Goal: Task Accomplishment & Management: Use online tool/utility

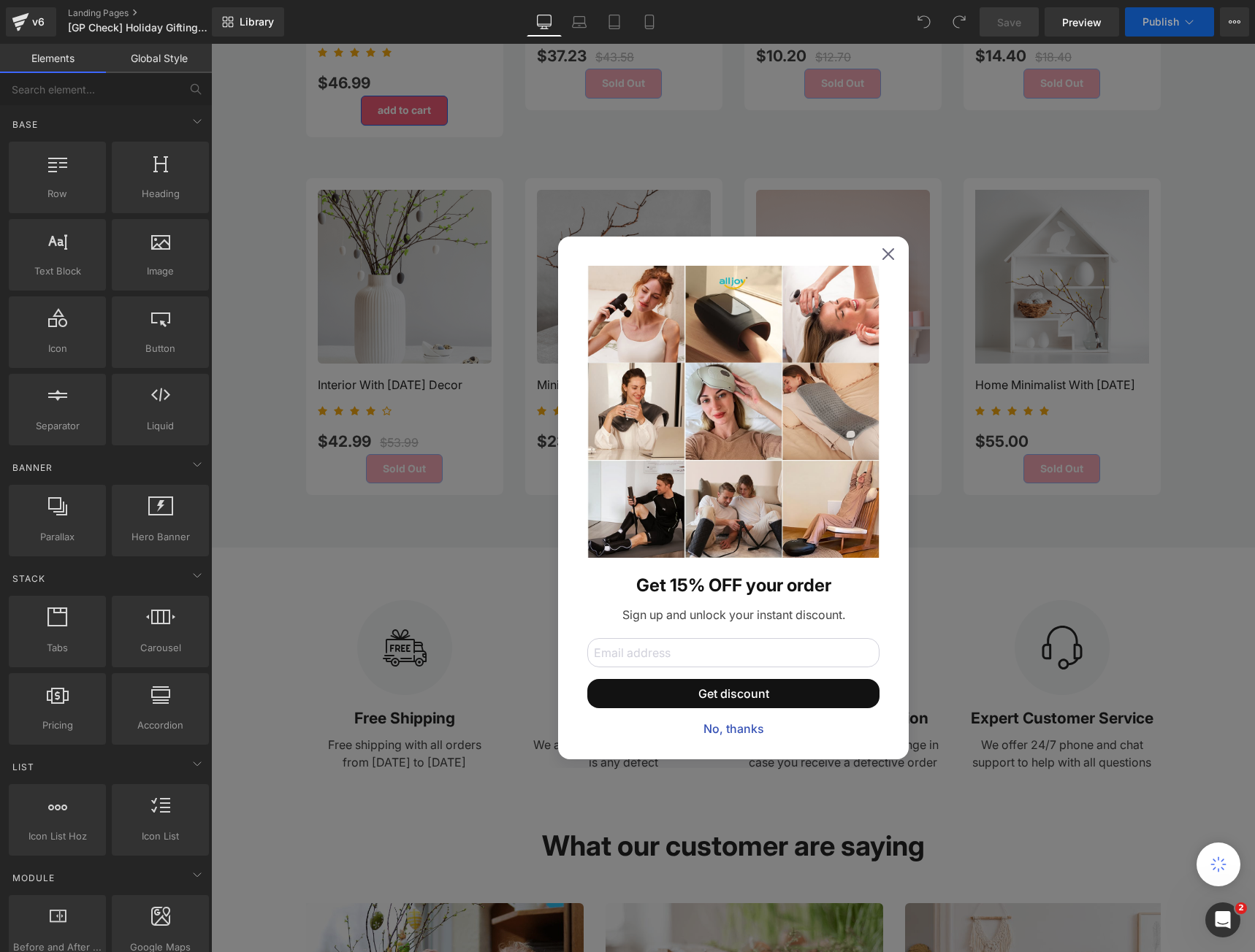
scroll to position [1968, 0]
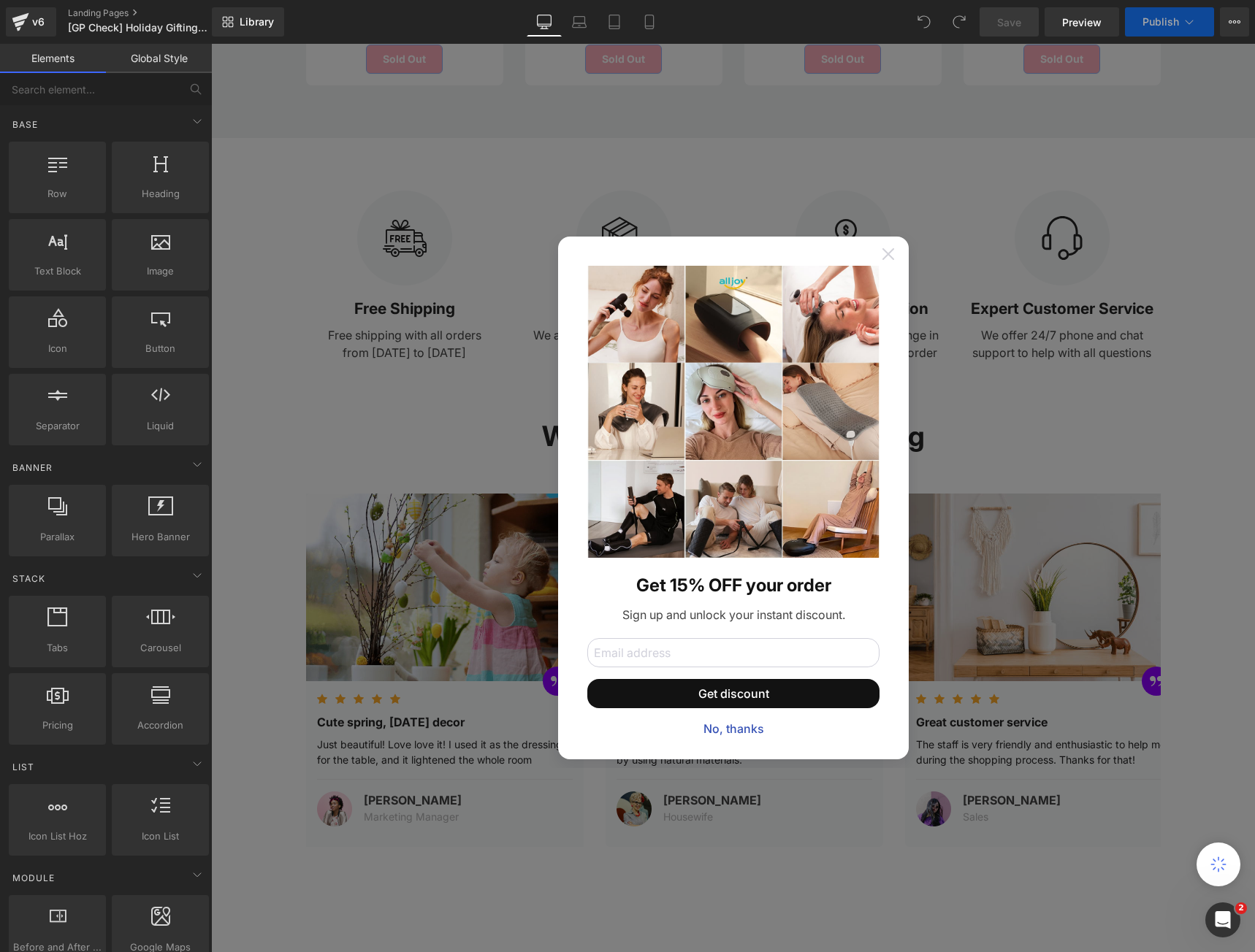
click at [887, 256] on icon at bounding box center [888, 254] width 12 height 12
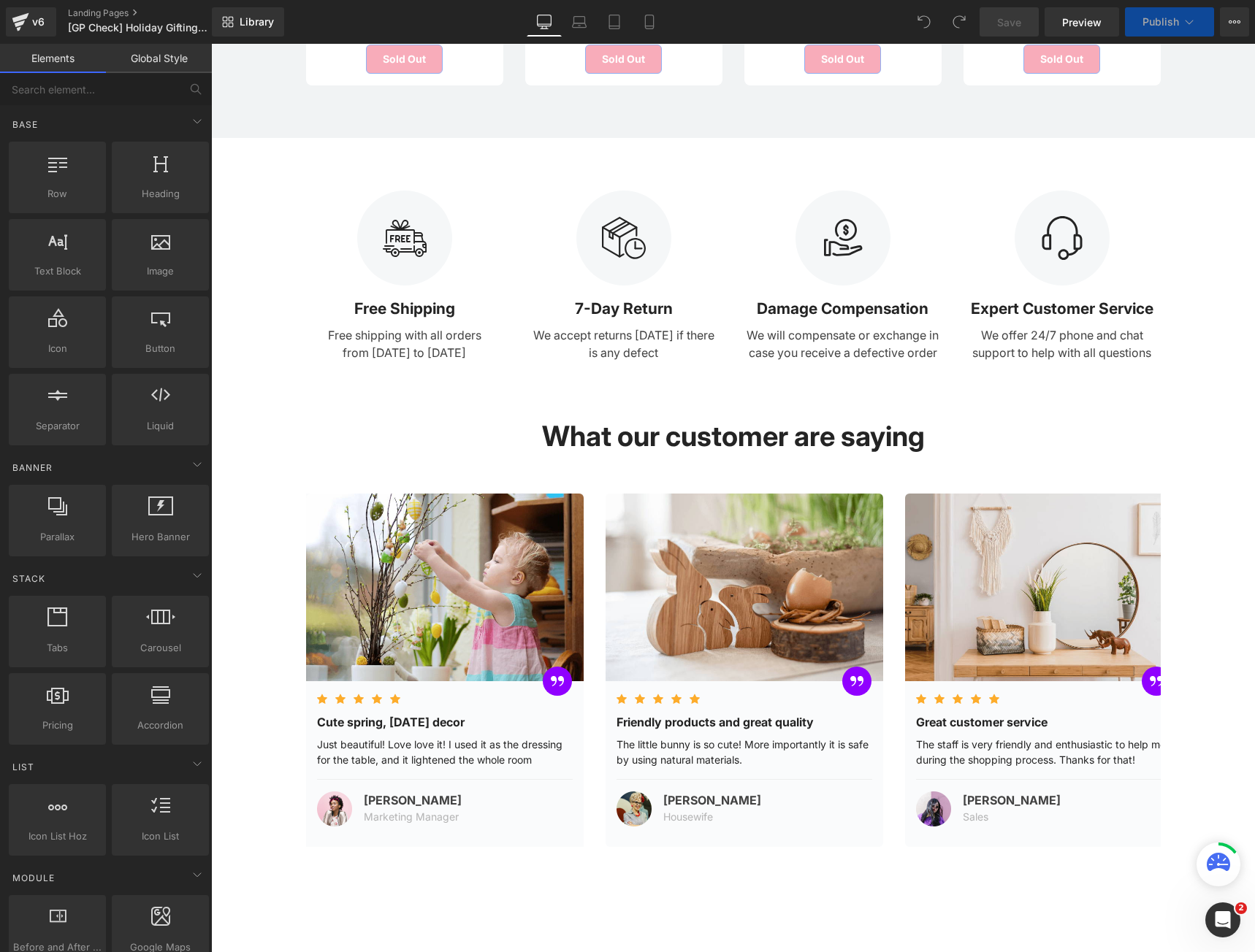
click at [885, 258] on icon at bounding box center [881, 263] width 11 height 11
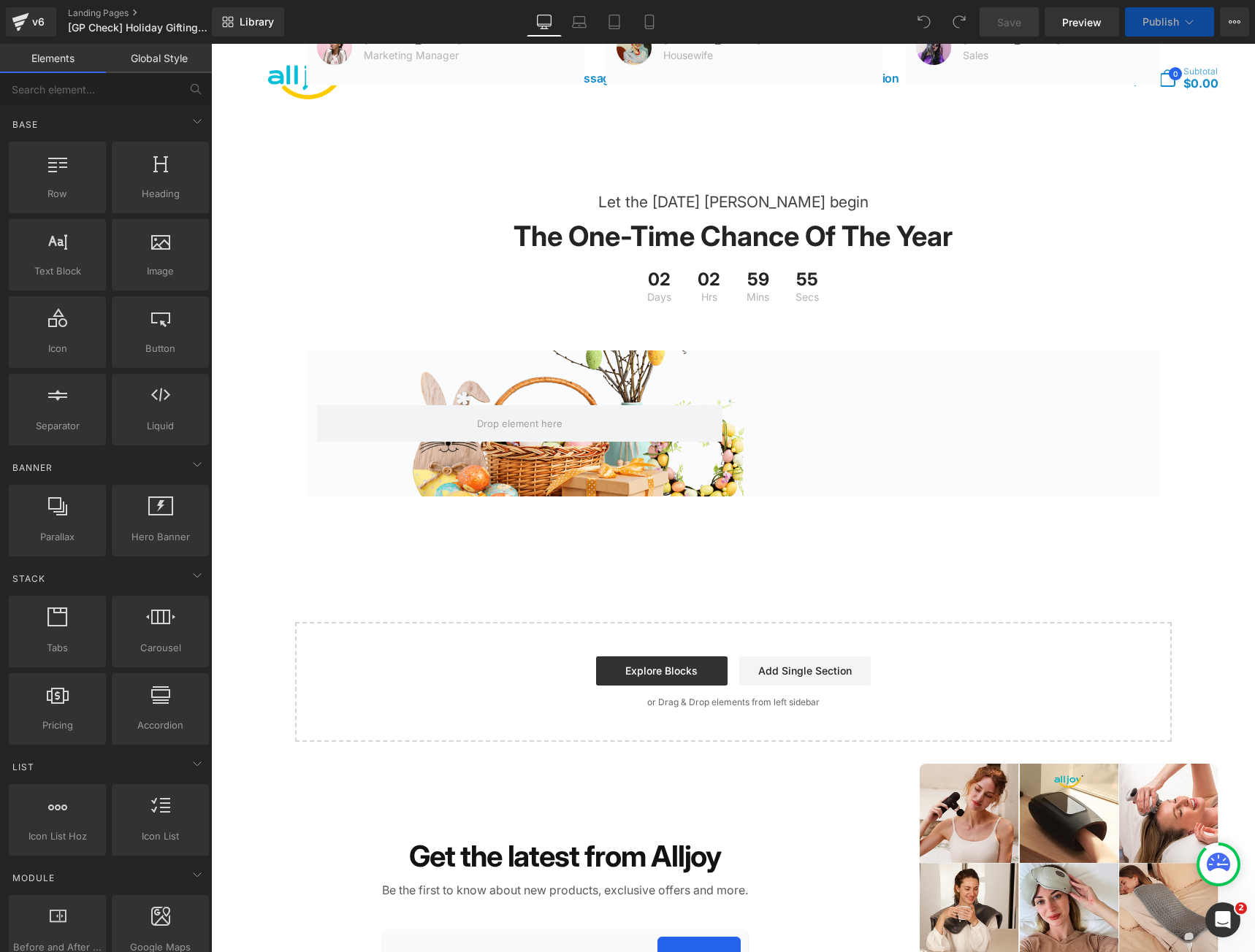
scroll to position [2763, 0]
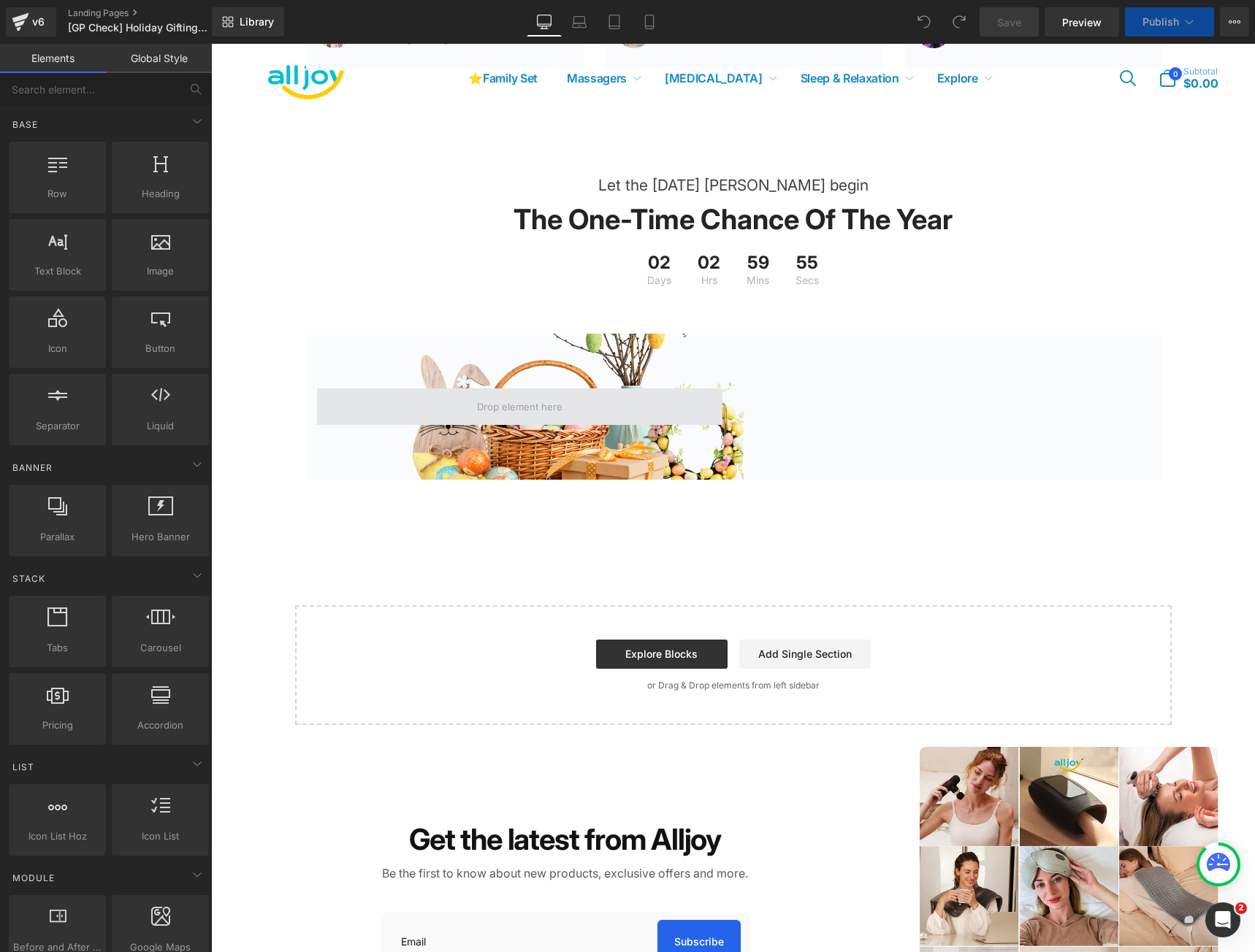
click at [919, 479] on div at bounding box center [733, 407] width 855 height 146
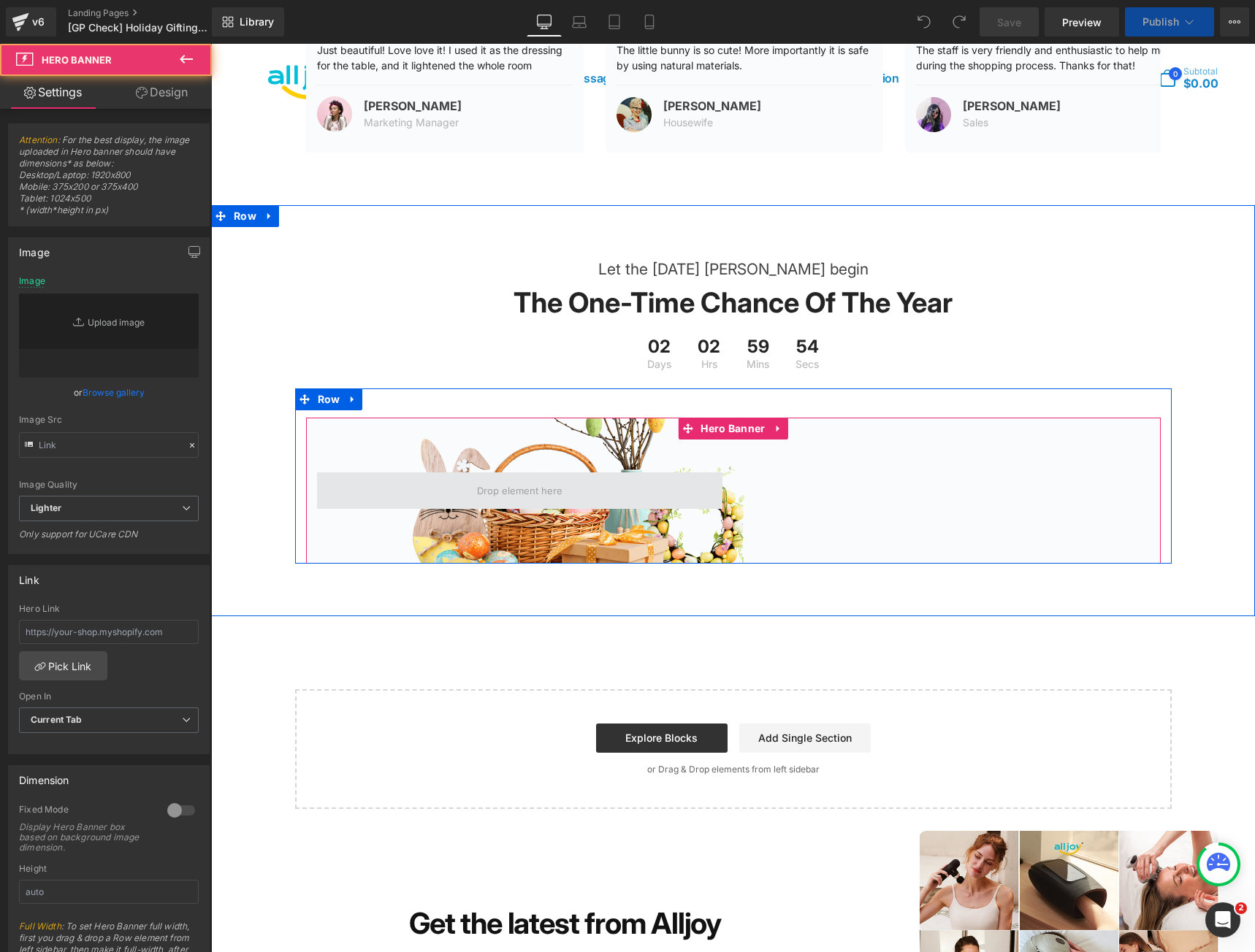
scroll to position [2847, 0]
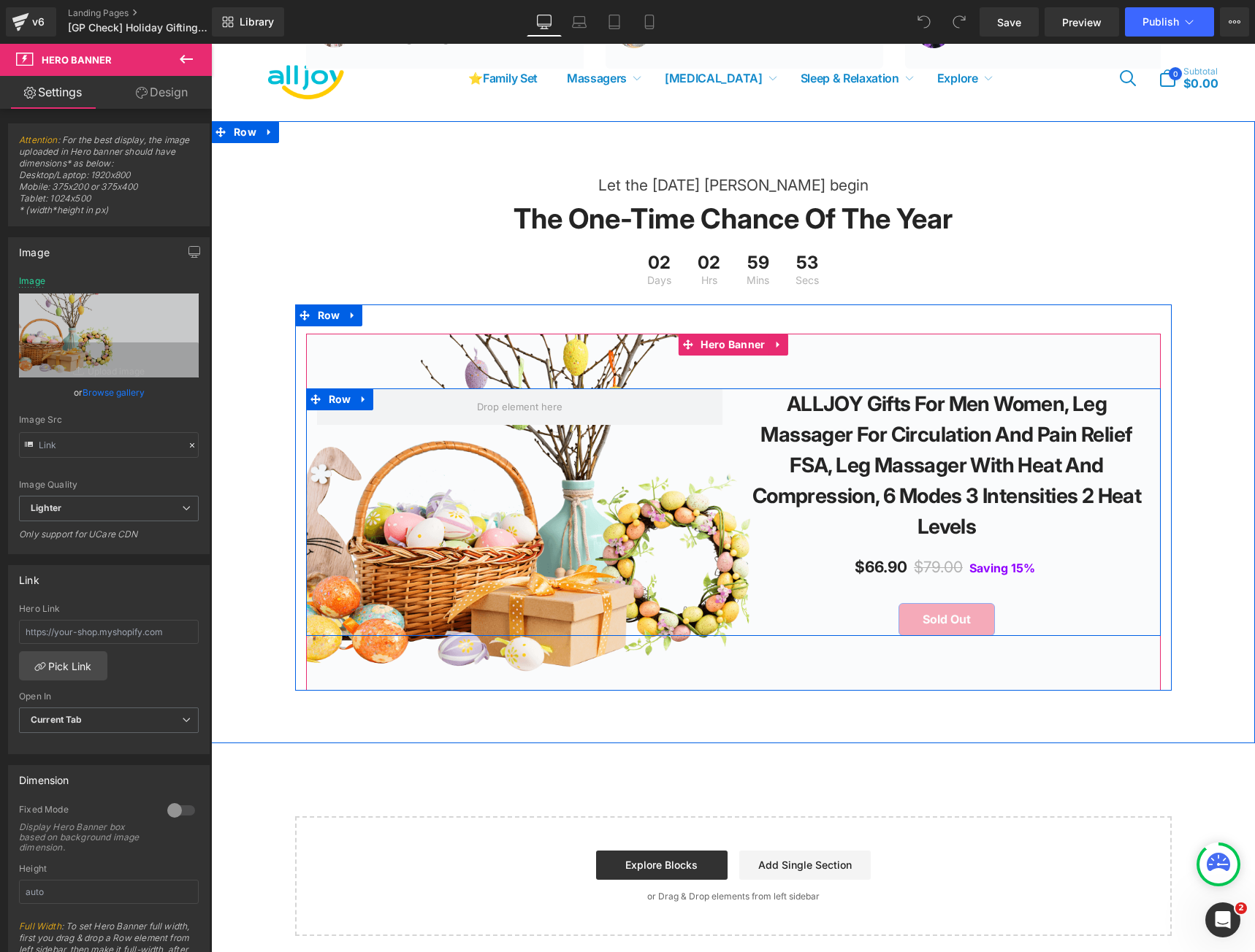
click at [547, 467] on div "ALLJOY Gifts for Men Women, Leg Massager for Circulation and Pain Relief FSA, L…" at bounding box center [733, 512] width 855 height 248
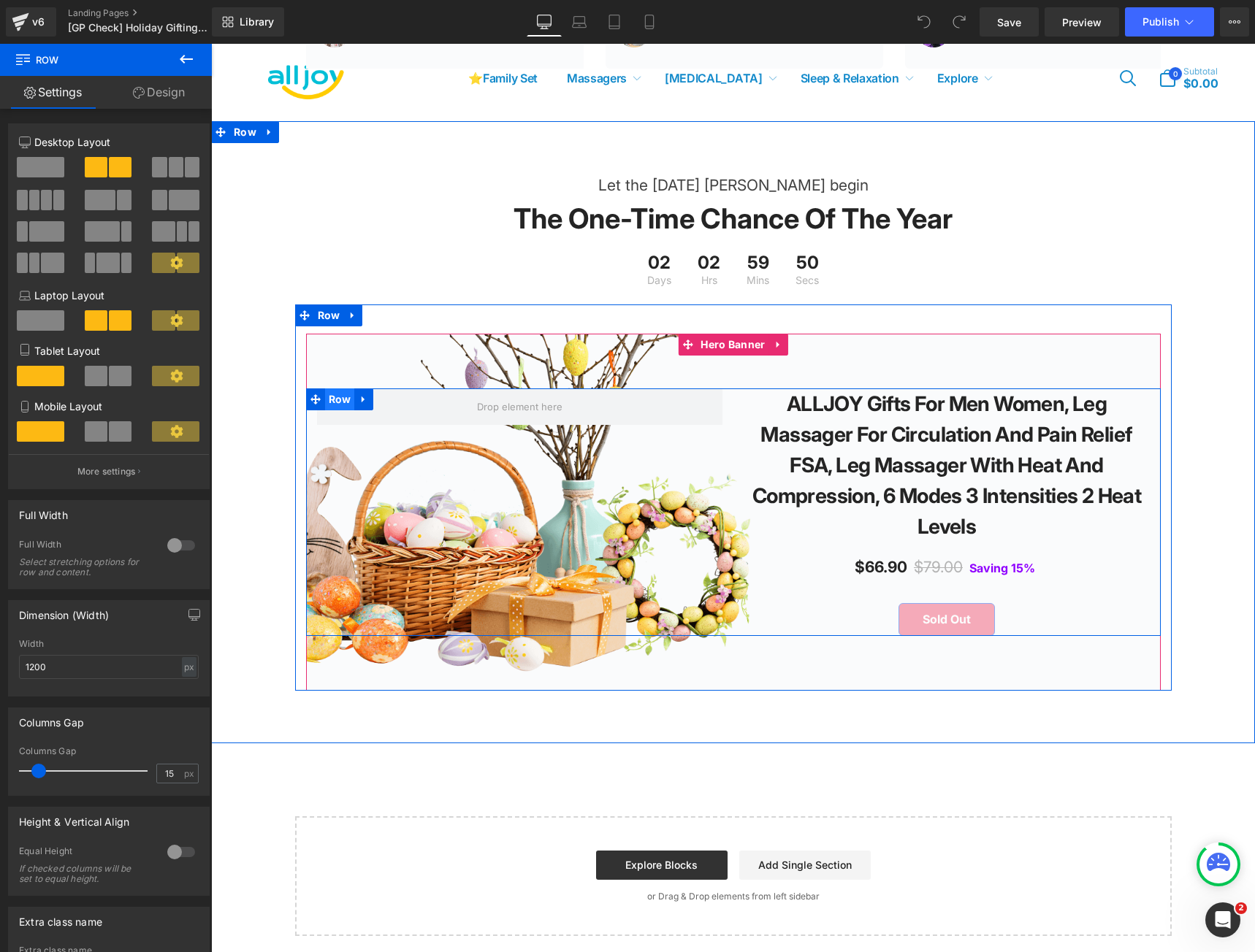
click at [330, 411] on span "Row" at bounding box center [340, 399] width 30 height 22
click at [335, 411] on span "Row" at bounding box center [340, 399] width 30 height 22
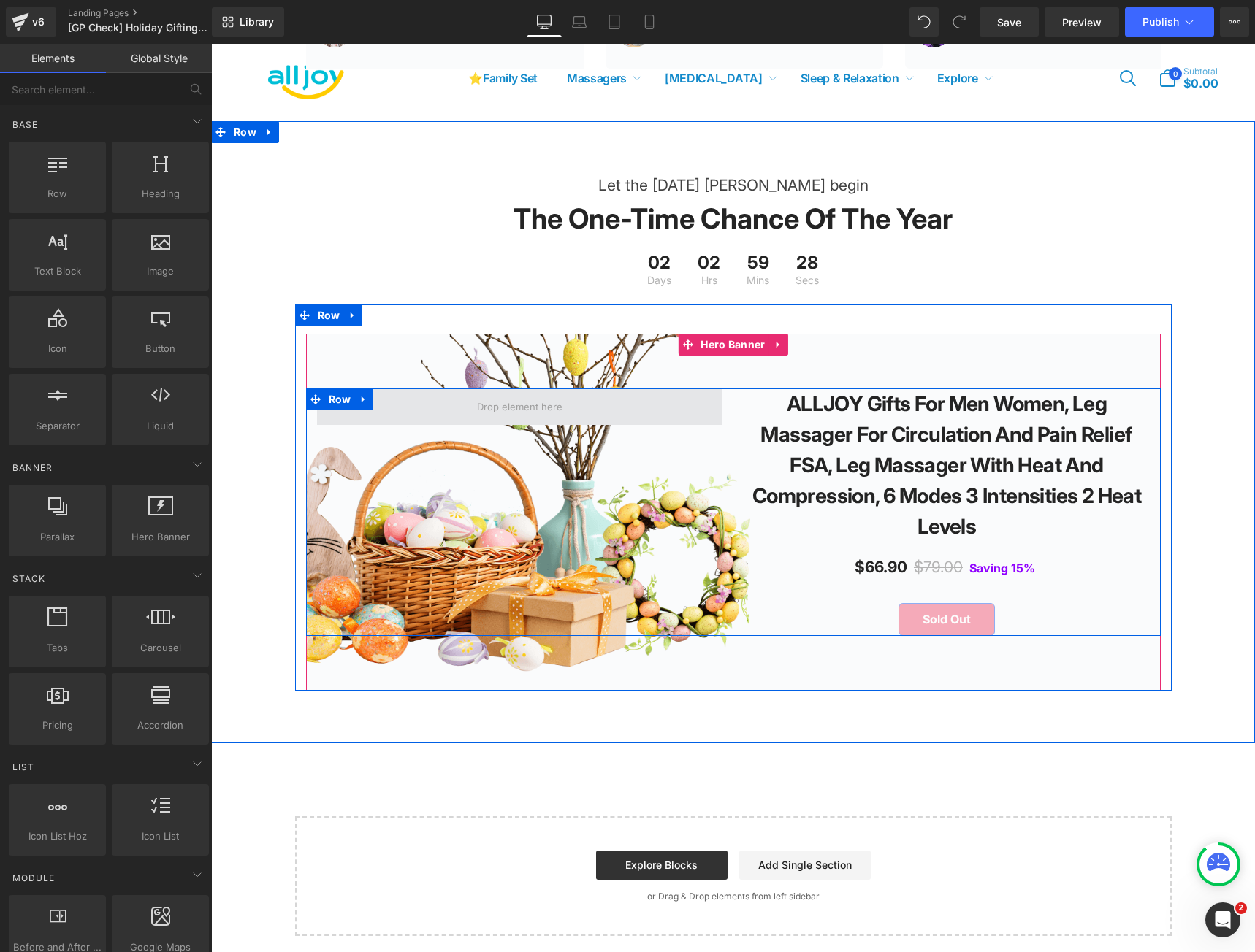
click at [491, 418] on span at bounding box center [519, 407] width 96 height 22
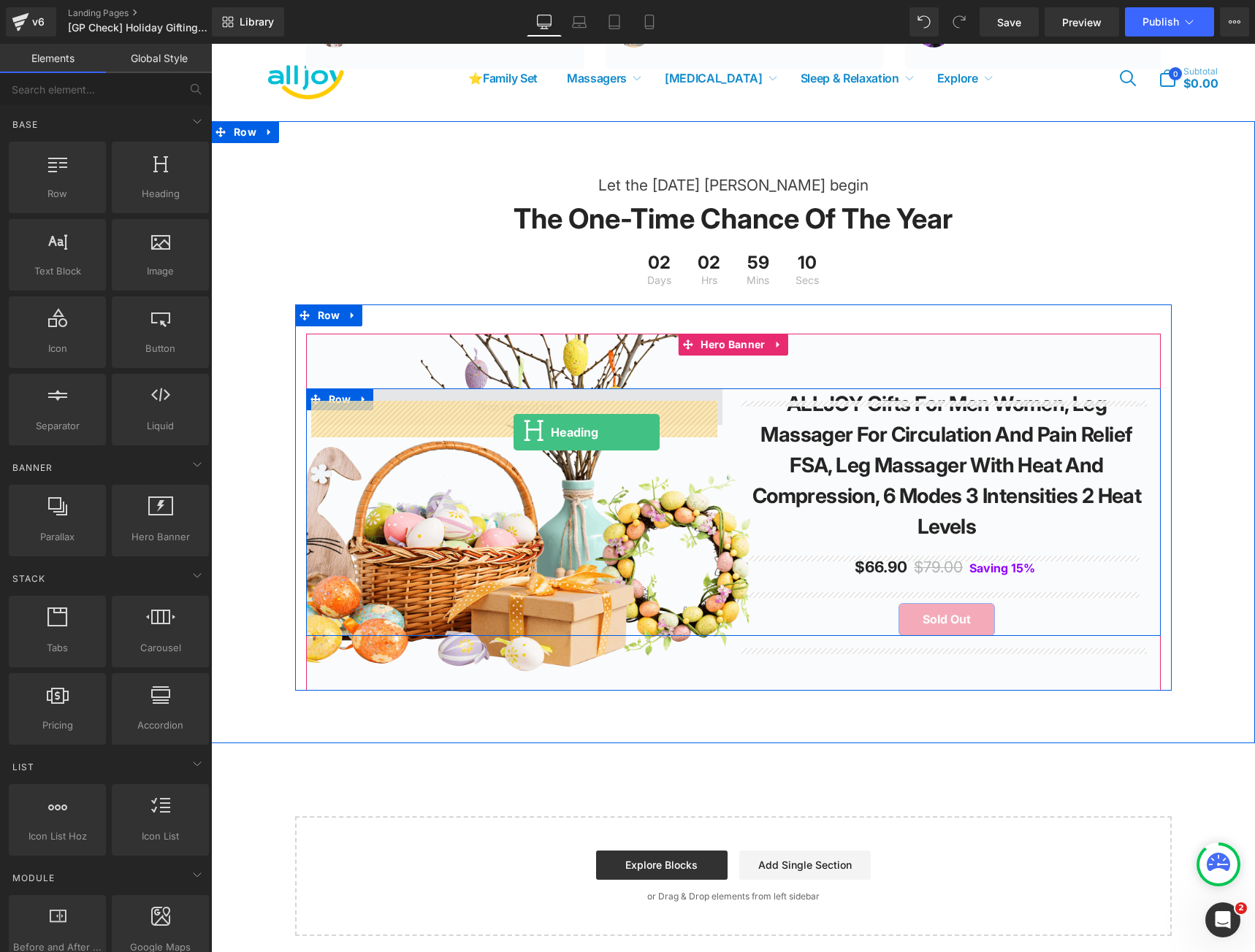
drag, startPoint x: 475, startPoint y: 461, endPoint x: 514, endPoint y: 432, distance: 48.6
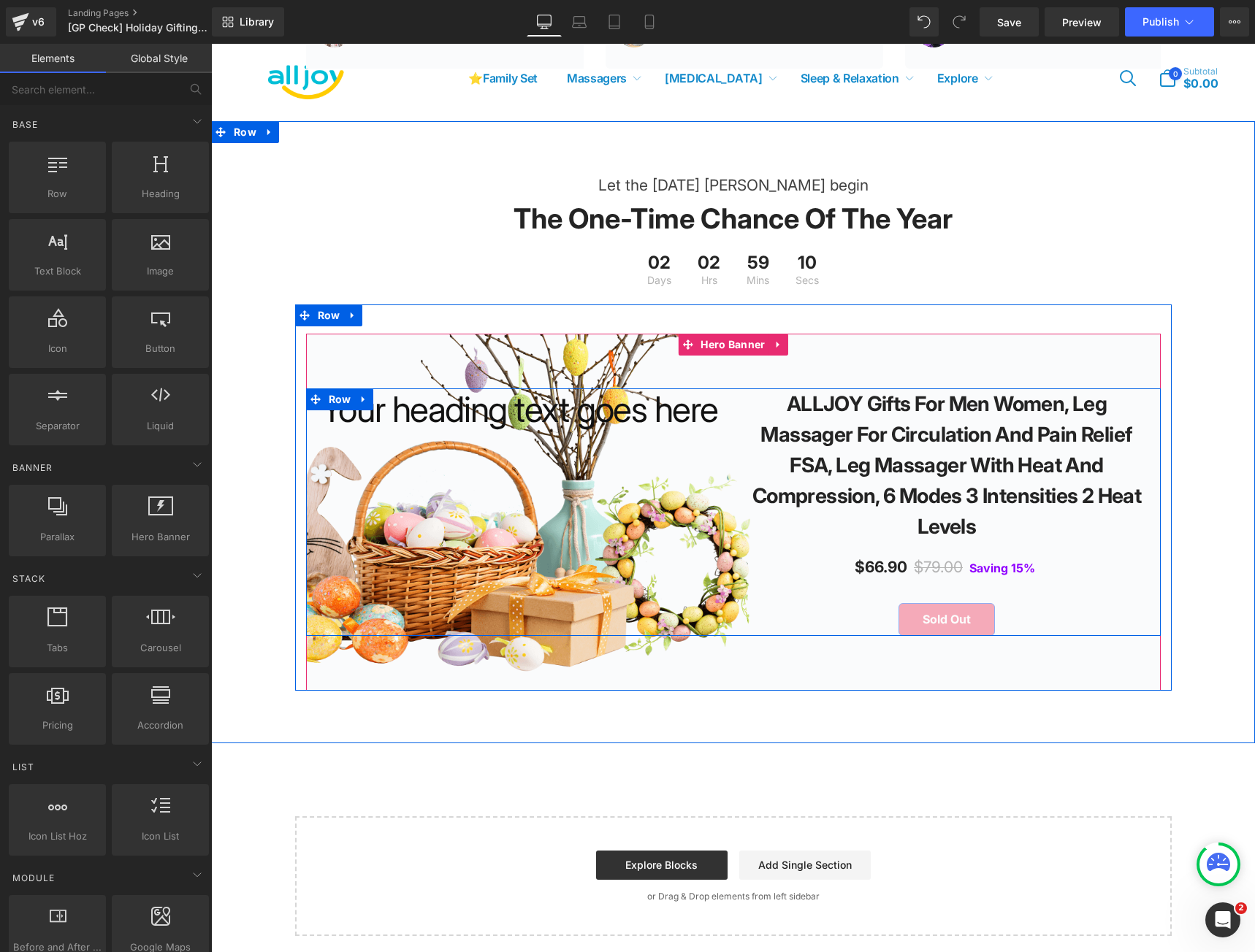
click at [531, 431] on div "Your heading text goes here Heading" at bounding box center [519, 409] width 405 height 42
click at [531, 431] on h1 "Your heading text goes here" at bounding box center [519, 409] width 405 height 42
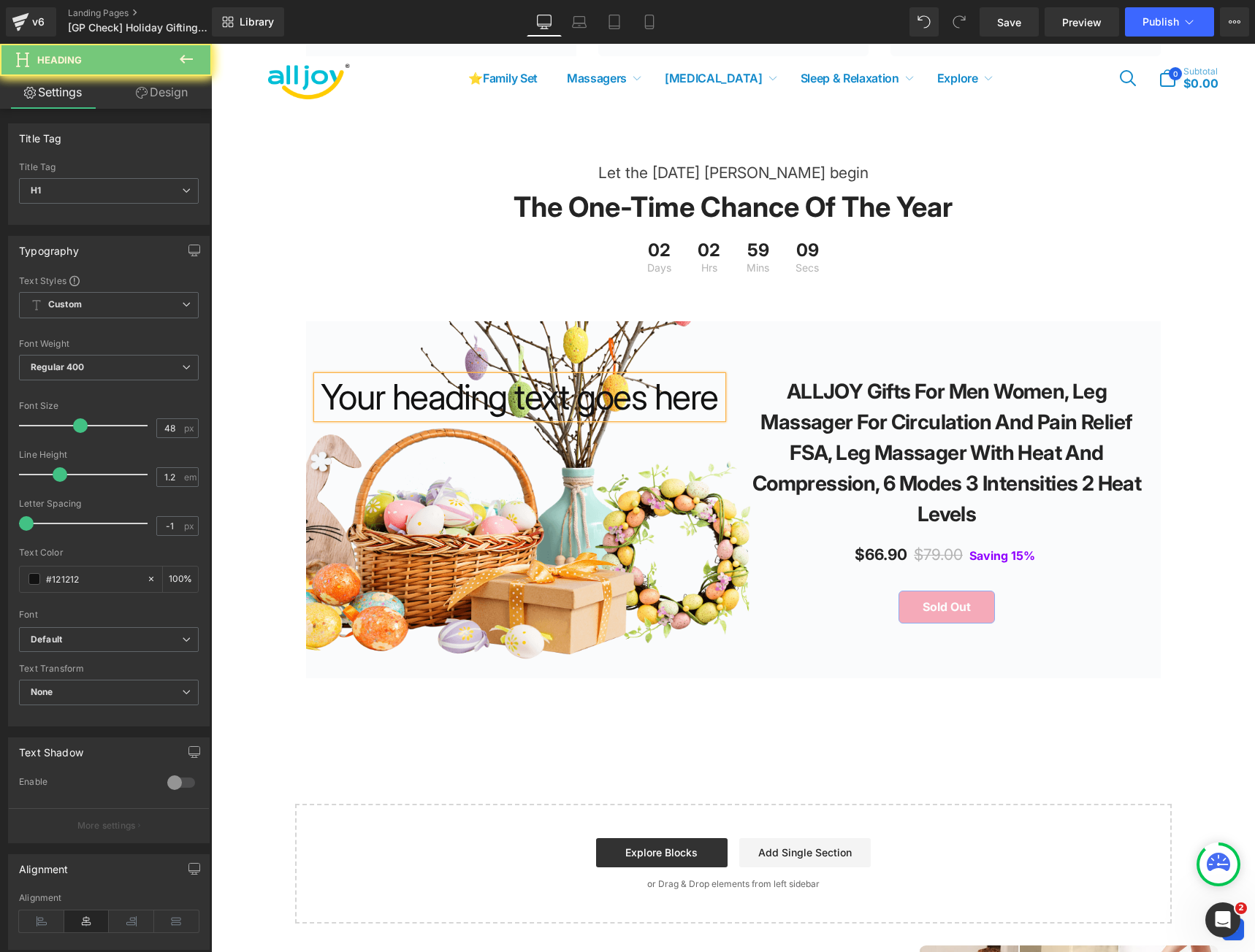
scroll to position [2834, 0]
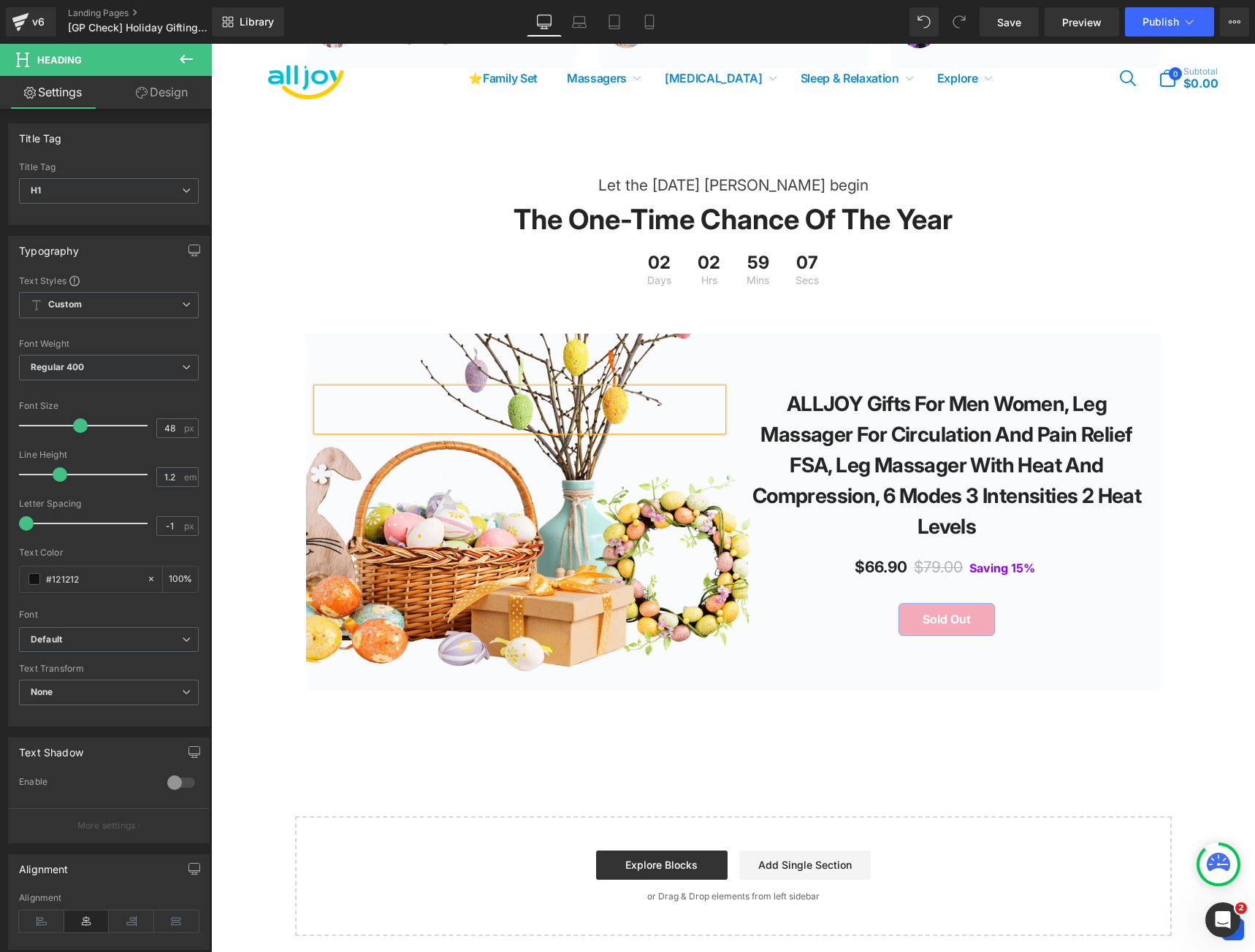
click at [1184, 229] on div "Let the [DATE] [PERSON_NAME] begin Text Block The one-time chance of the year H…" at bounding box center [733, 421] width 1044 height 539
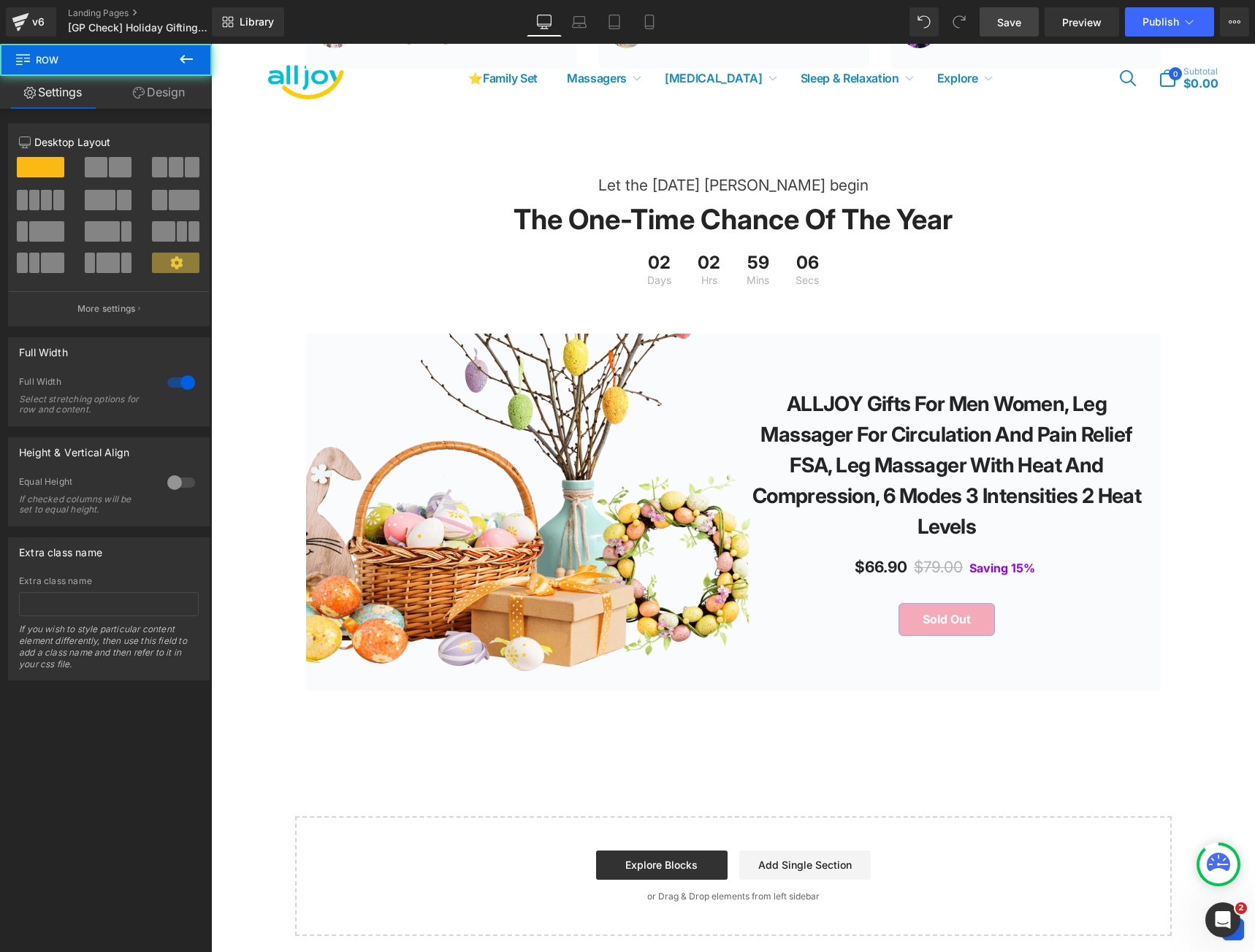
click at [1018, 22] on span "Save" at bounding box center [1009, 22] width 24 height 15
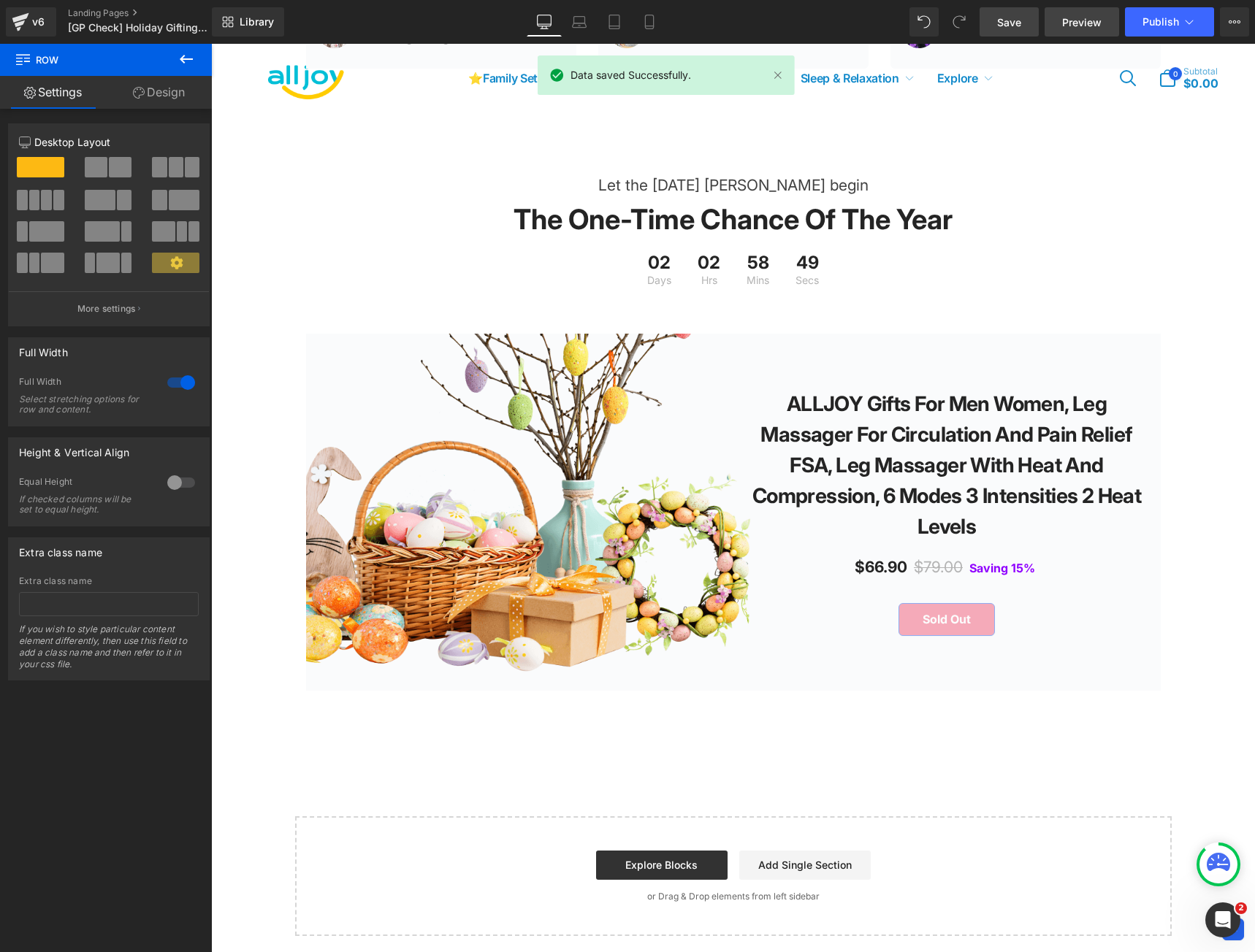
click at [1074, 28] on span "Preview" at bounding box center [1082, 22] width 40 height 15
